Goal: Find specific page/section: Find specific page/section

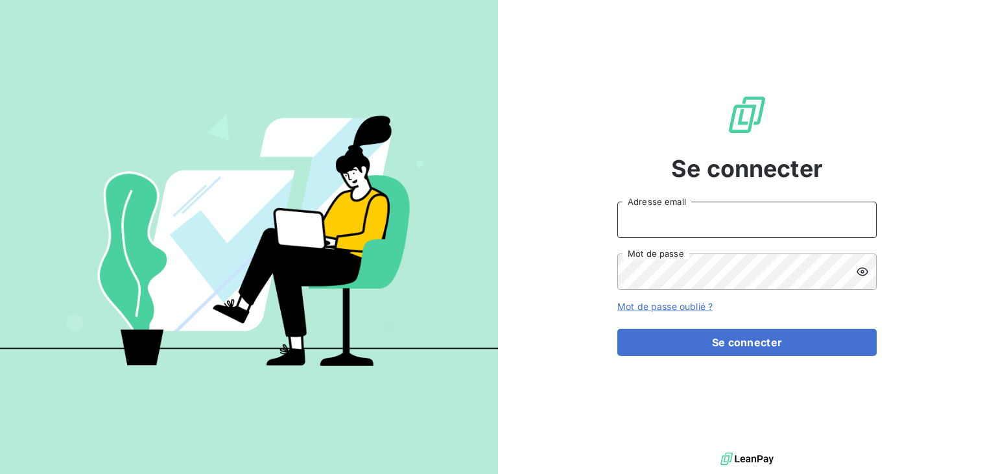
click at [683, 227] on input "Adresse email" at bounding box center [746, 220] width 259 height 36
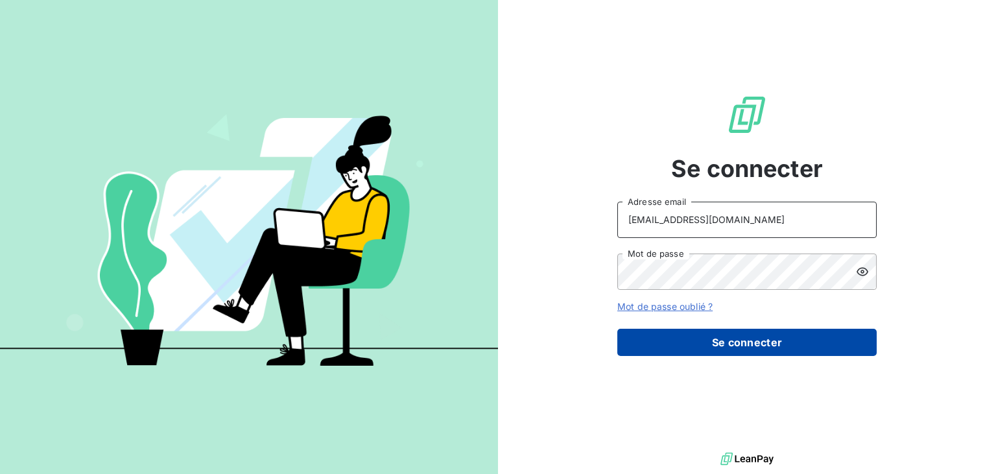
type input "[EMAIL_ADDRESS][DOMAIN_NAME]"
click at [709, 338] on button "Se connecter" at bounding box center [746, 342] width 259 height 27
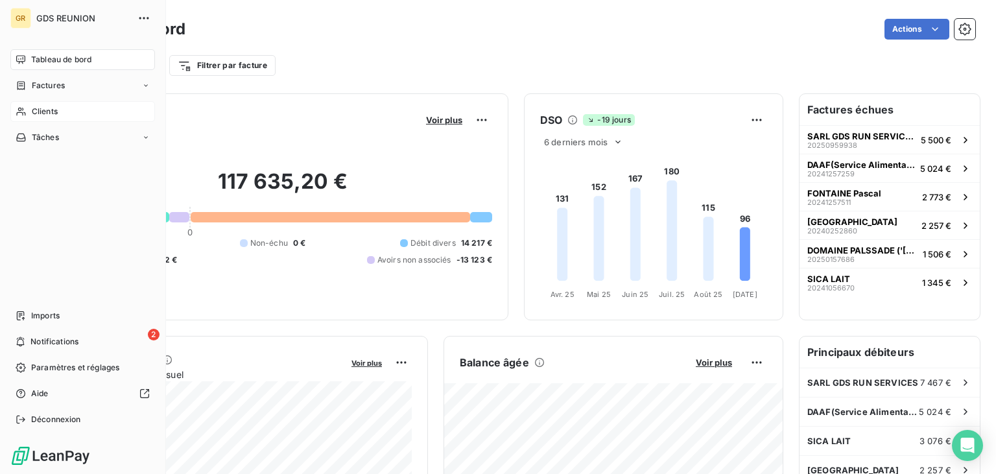
click at [45, 104] on div "Clients" at bounding box center [82, 111] width 145 height 21
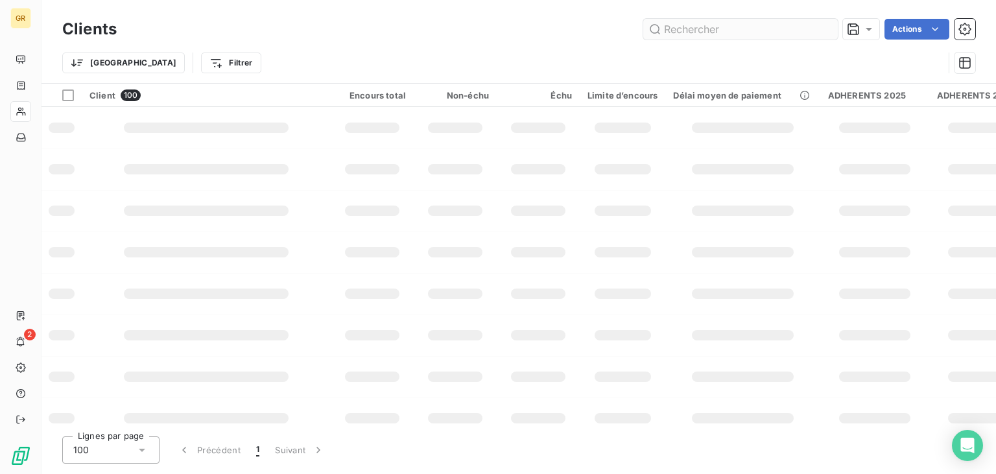
click at [696, 22] on input "text" at bounding box center [740, 29] width 194 height 21
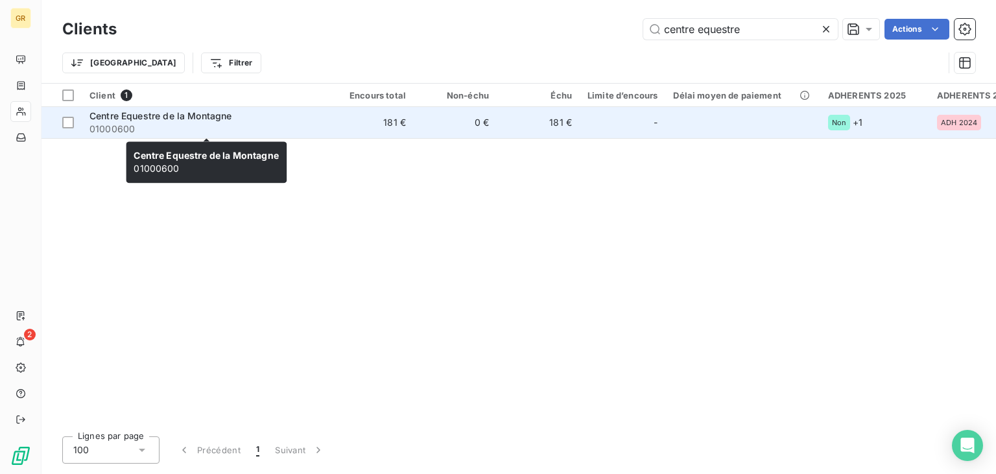
type input "centre equestre"
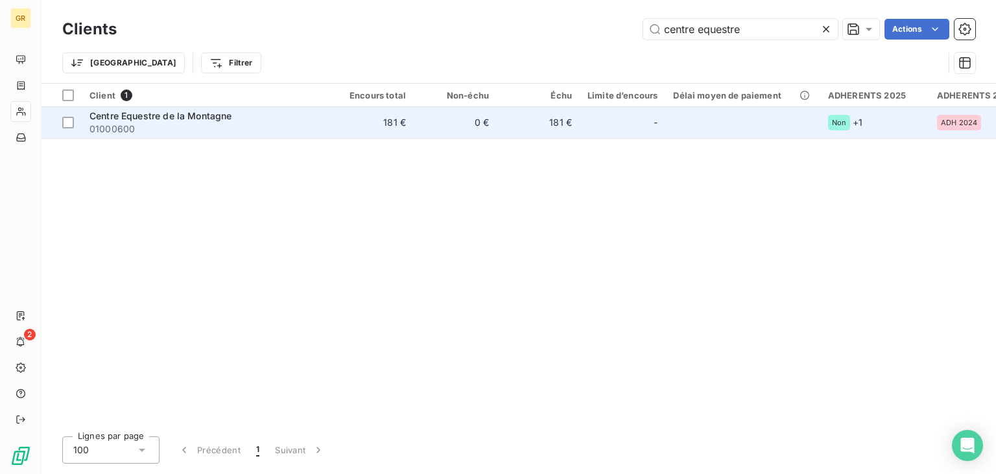
click at [180, 121] on div "Centre Equestre de la Montagne" at bounding box center [205, 116] width 233 height 13
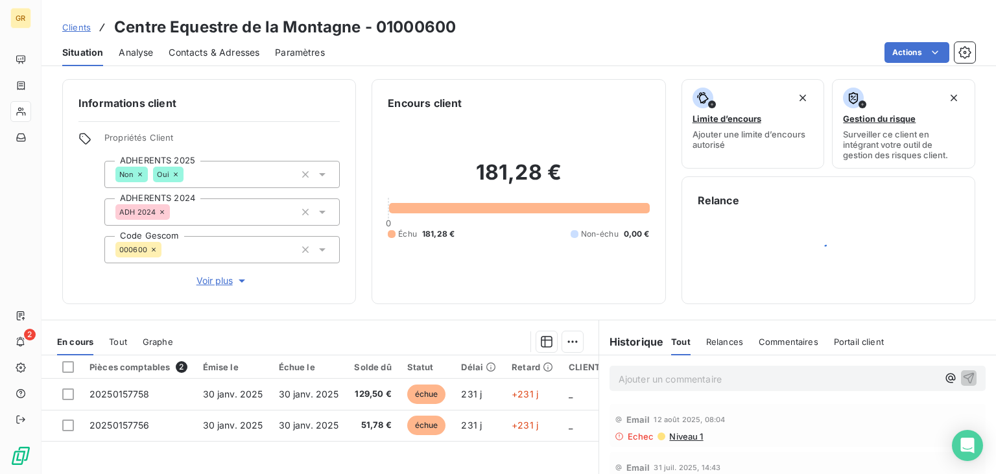
click at [245, 49] on span "Contacts & Adresses" at bounding box center [214, 52] width 91 height 13
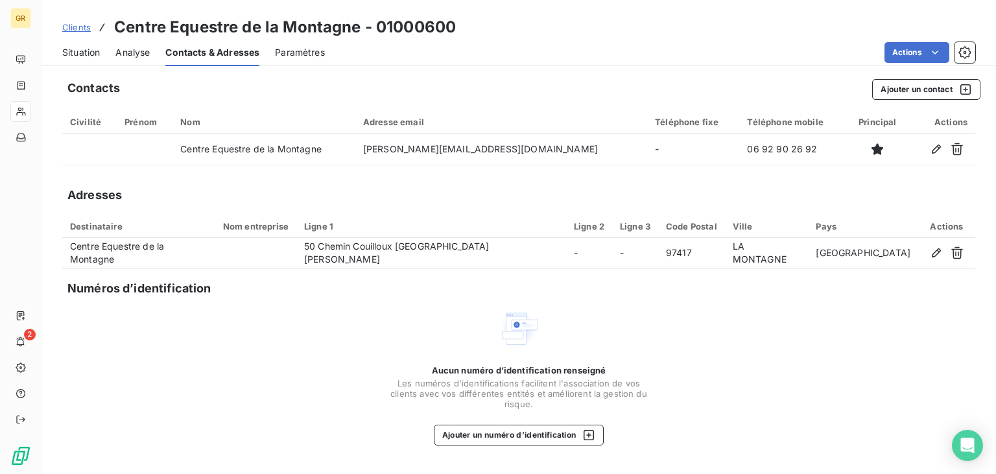
click at [89, 55] on span "Situation" at bounding box center [81, 52] width 38 height 13
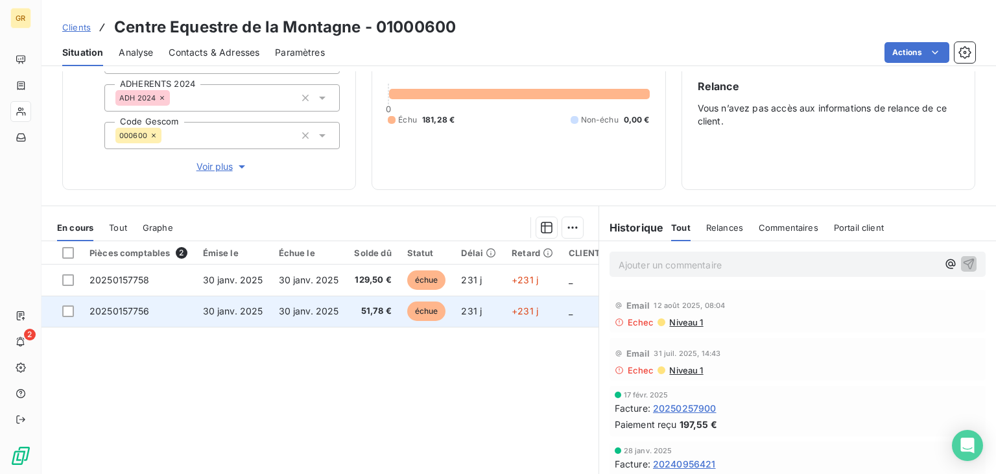
scroll to position [130, 0]
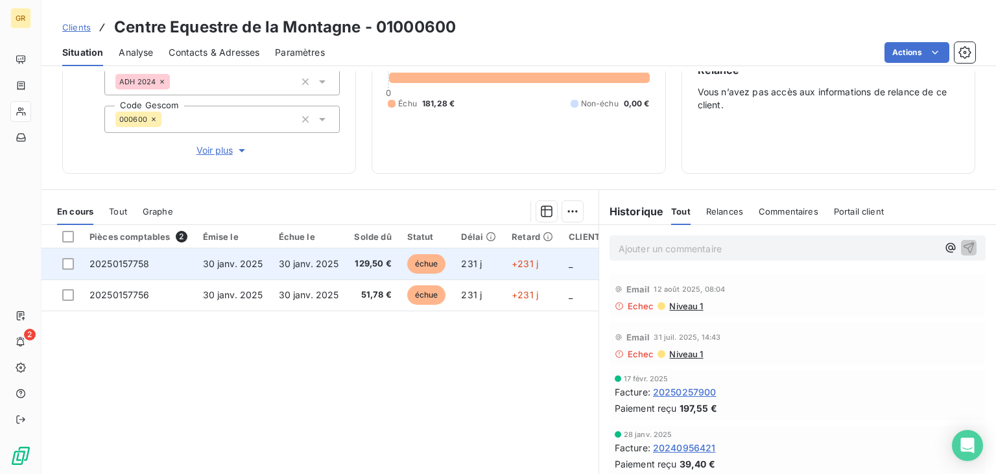
click at [325, 268] on td "30 janv. 2025" at bounding box center [309, 263] width 76 height 31
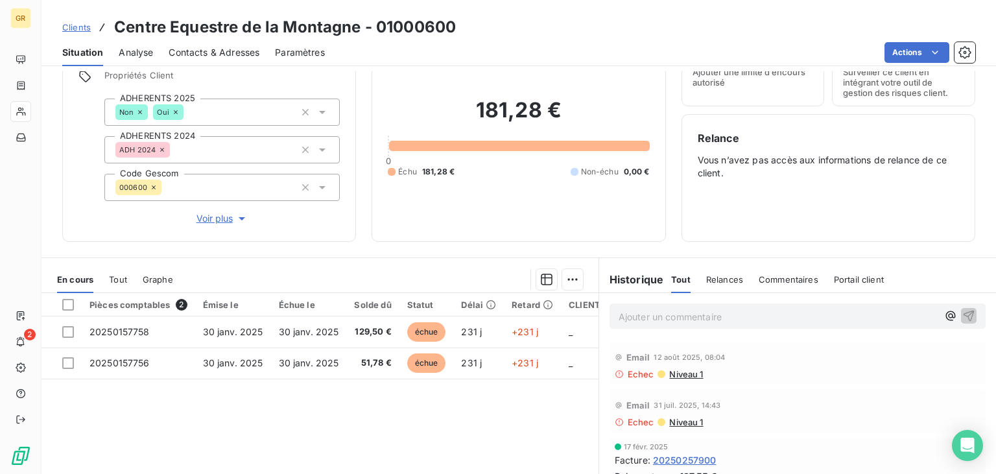
scroll to position [130, 0]
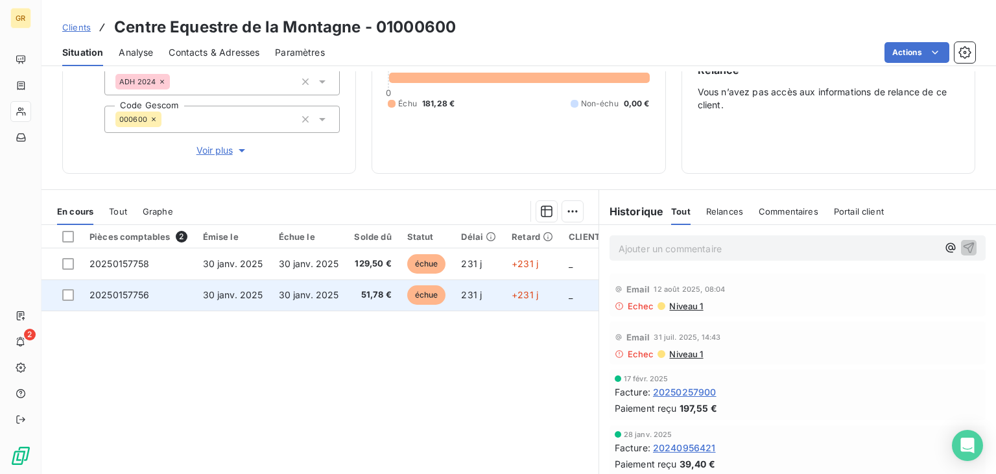
click at [325, 296] on span "30 janv. 2025" at bounding box center [309, 294] width 60 height 11
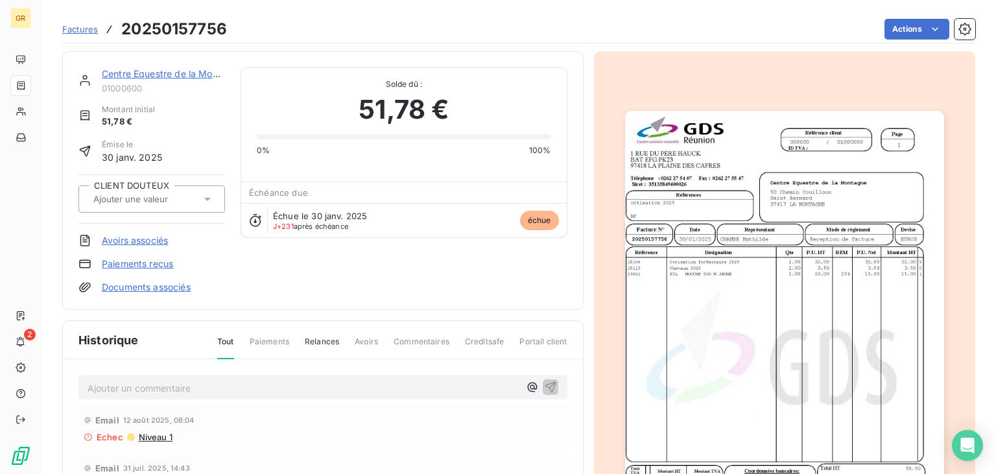
scroll to position [167, 0]
